Goal: Task Accomplishment & Management: Manage account settings

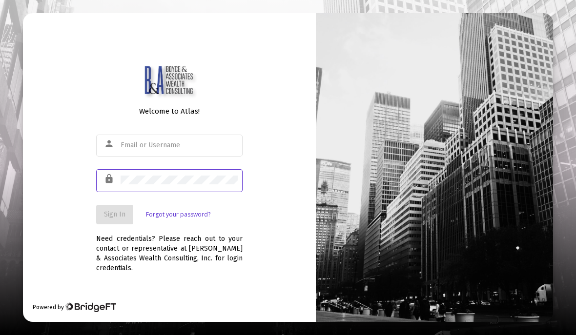
scroll to position [84, 0]
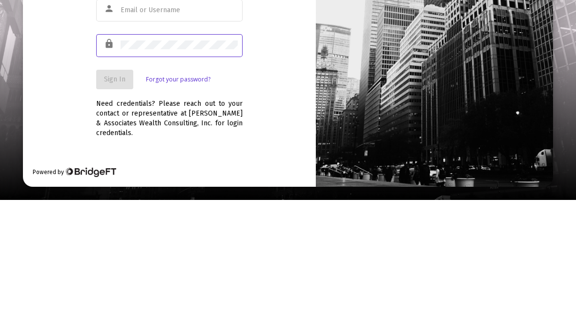
click at [133, 142] on input "text" at bounding box center [179, 146] width 117 height 8
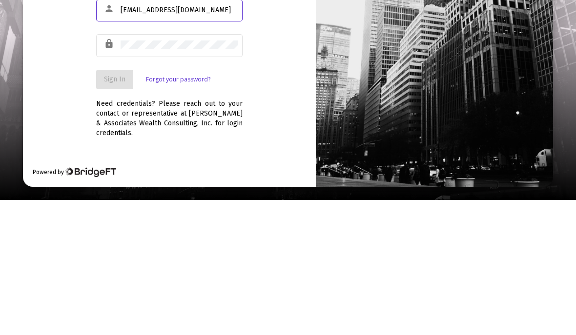
type input "[EMAIL_ADDRESS][DOMAIN_NAME]"
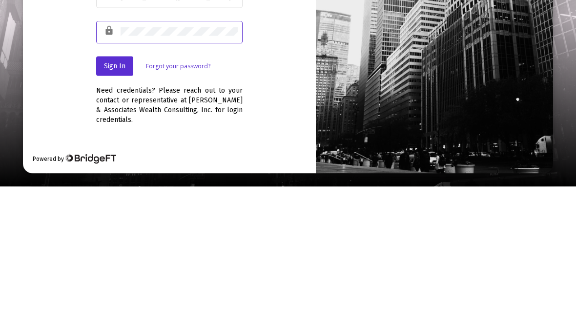
click at [117, 210] on span "Sign In" at bounding box center [114, 214] width 21 height 8
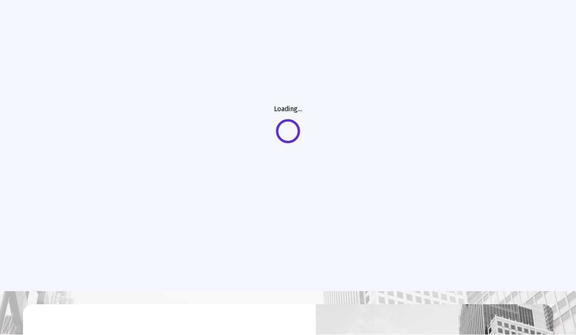
scroll to position [44, 0]
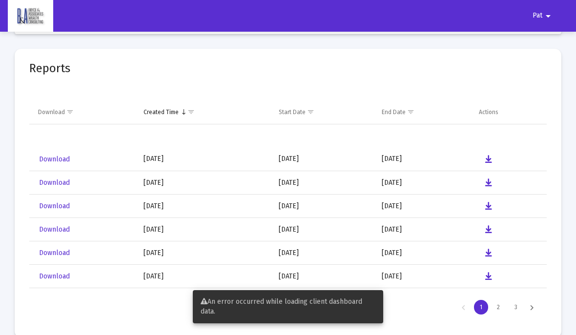
click at [104, 82] on table "Download Created Time Start Date End Date Actions" at bounding box center [287, 100] width 517 height 47
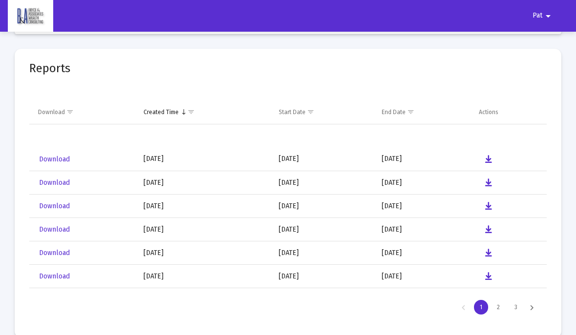
click at [548, 20] on mat-icon "arrow_drop_down" at bounding box center [548, 16] width 12 height 20
click at [482, 74] on div at bounding box center [288, 167] width 576 height 335
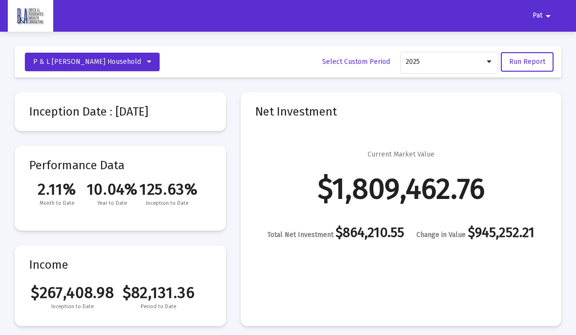
click at [543, 17] on mat-icon "arrow_drop_down" at bounding box center [548, 16] width 12 height 20
click at [549, 44] on button "Logout" at bounding box center [548, 41] width 55 height 23
